Goal: Information Seeking & Learning: Learn about a topic

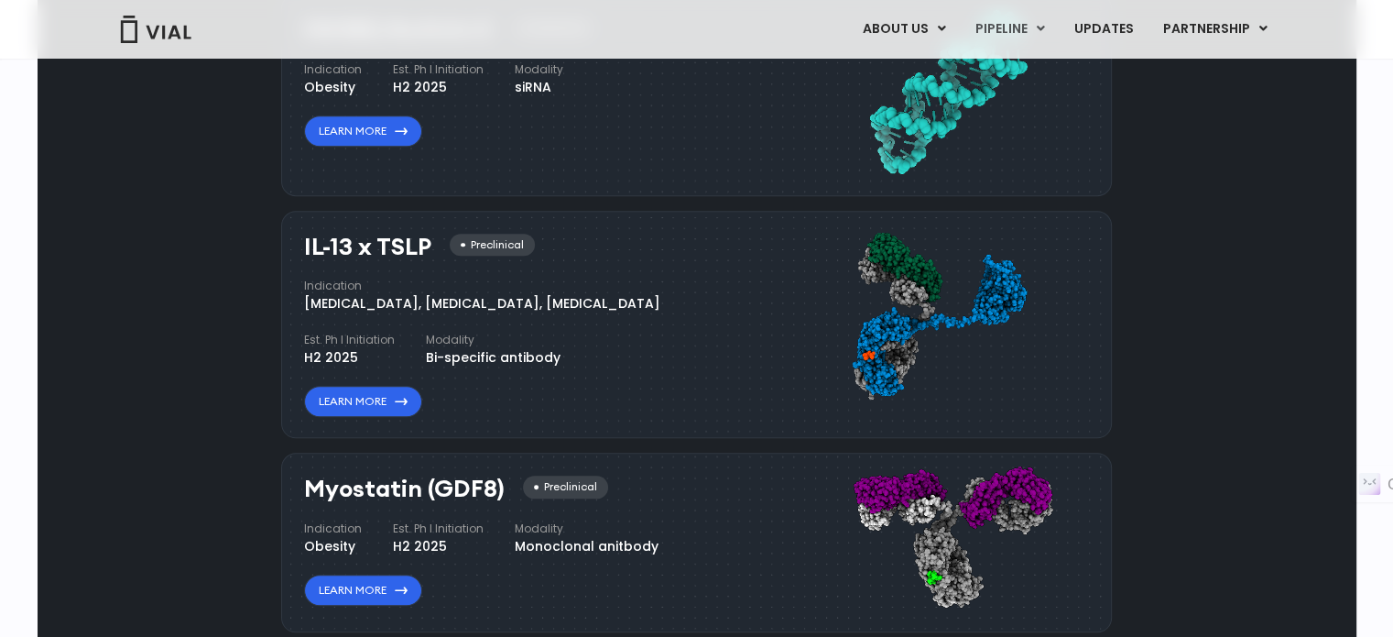
scroll to position [1519, 0]
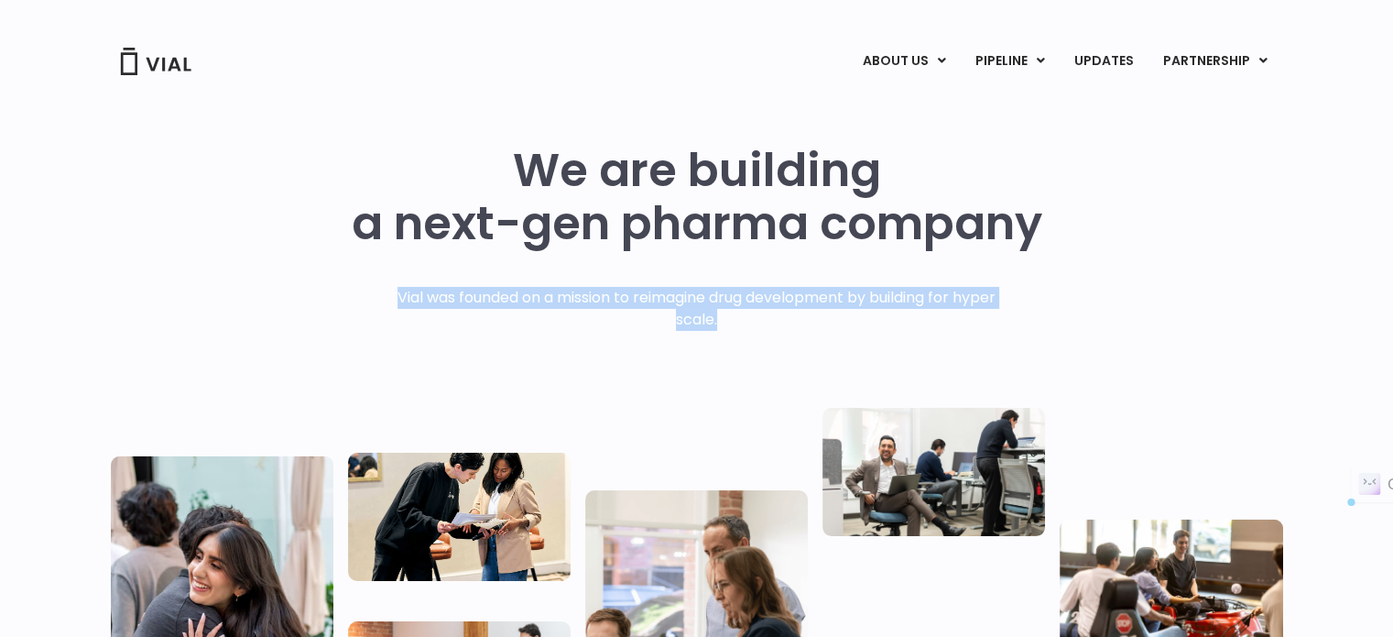
drag, startPoint x: 384, startPoint y: 292, endPoint x: 1036, endPoint y: 305, distance: 652.4
click at [802, 314] on p "Vial was founded on a mission to reimagine drug development by building for hyp…" at bounding box center [696, 309] width 637 height 44
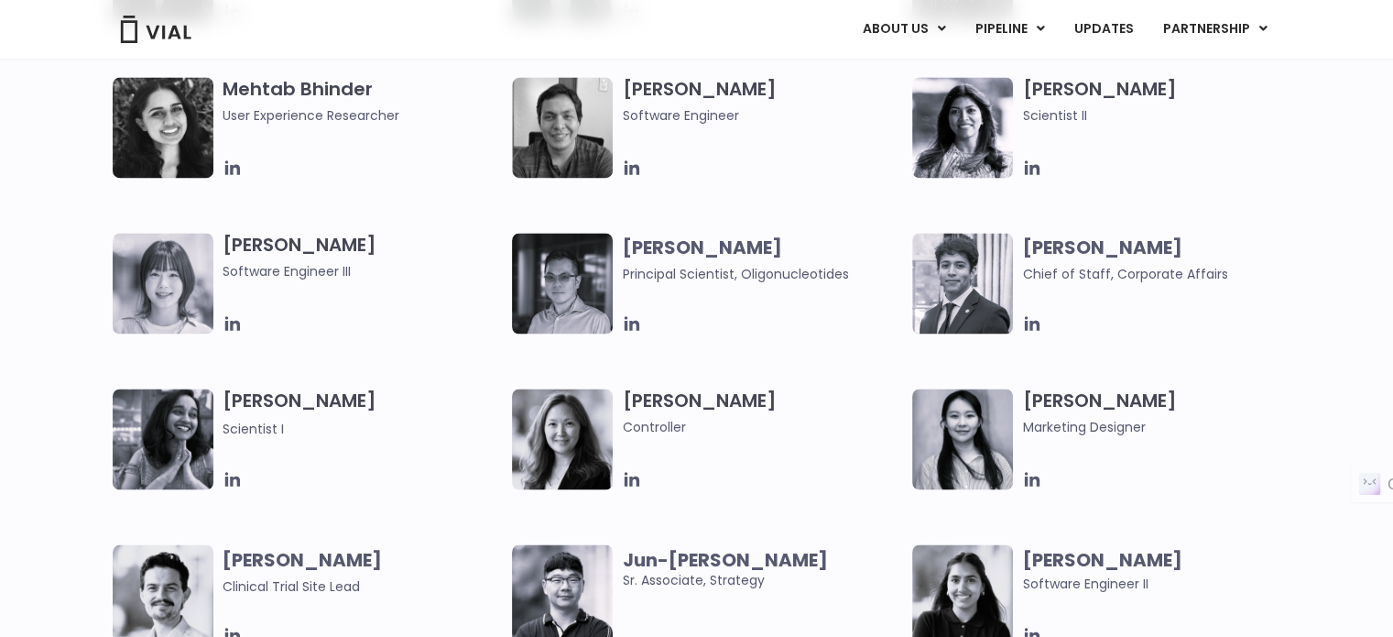
scroll to position [3115, 0]
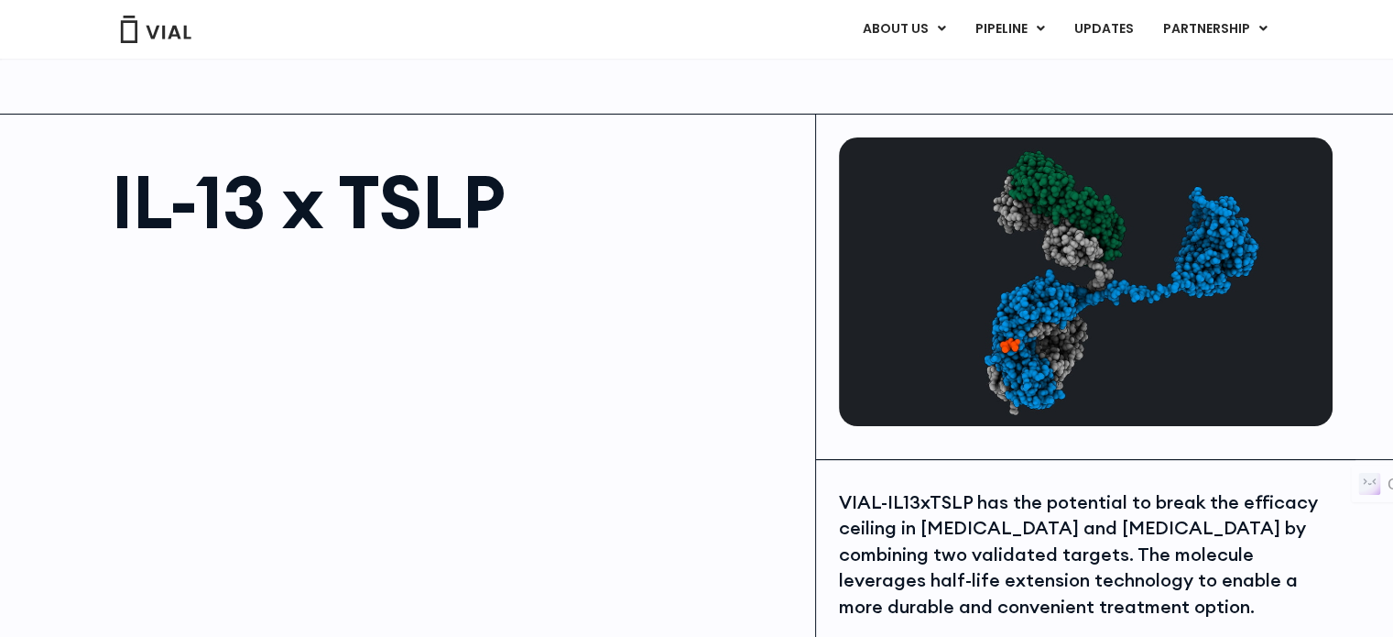
scroll to position [92, 0]
